Goal: Information Seeking & Learning: Stay updated

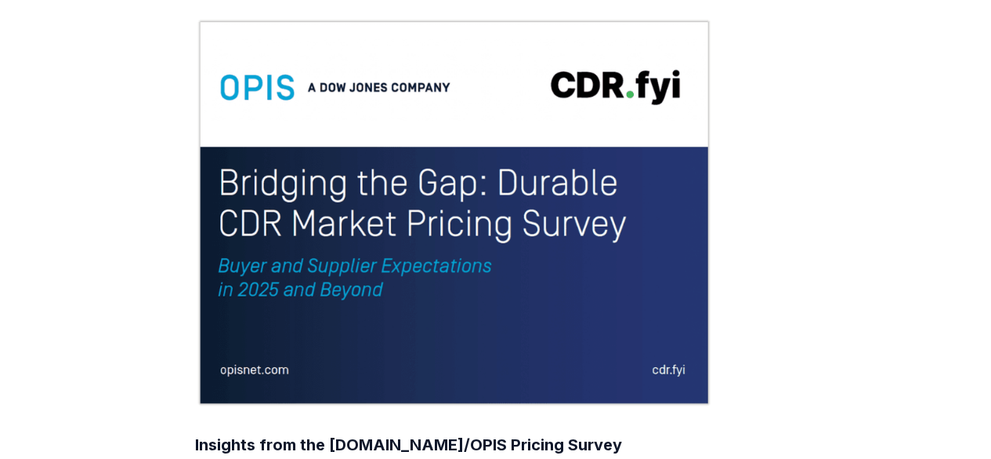
scroll to position [392, 0]
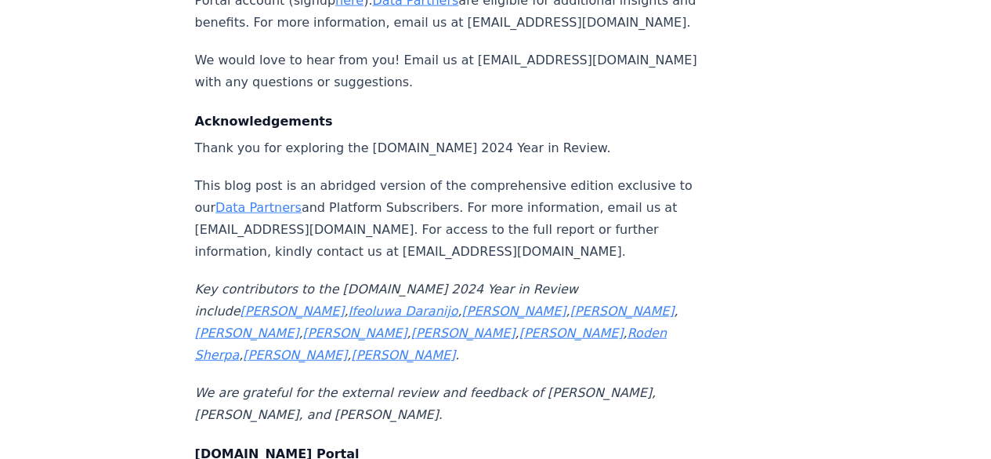
scroll to position [17008, 0]
